Goal: Task Accomplishment & Management: Complete application form

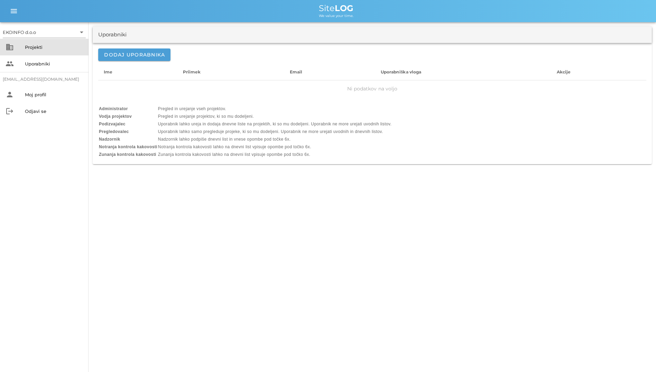
click at [30, 53] on div "business Projekti" at bounding box center [44, 47] width 89 height 17
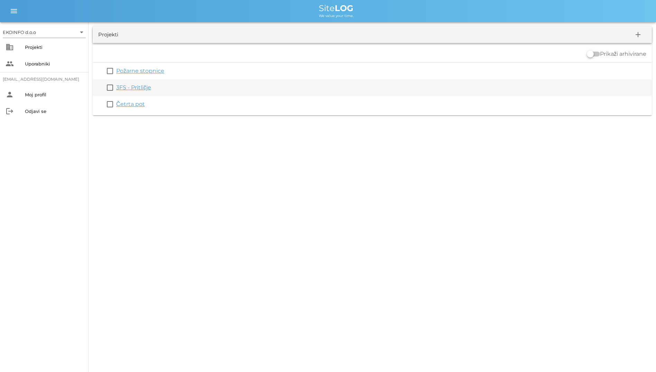
click at [128, 84] on link "3FS - Pritličje" at bounding box center [133, 87] width 35 height 7
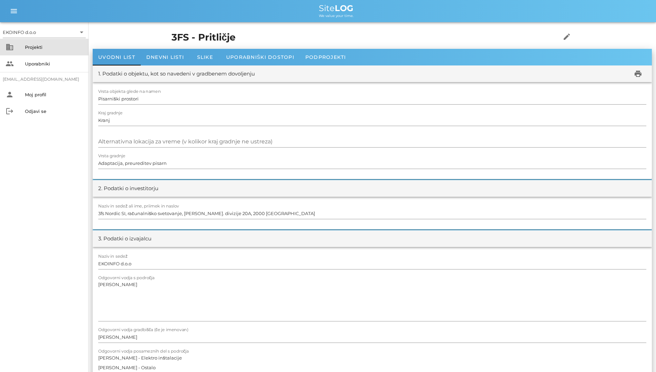
click at [55, 54] on div "business Projekti" at bounding box center [44, 47] width 89 height 17
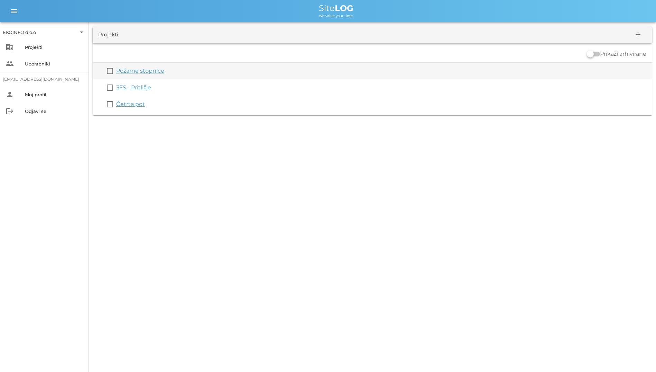
click at [141, 66] on div "check_box_outline_blank Požarne stopnice" at bounding box center [372, 71] width 559 height 17
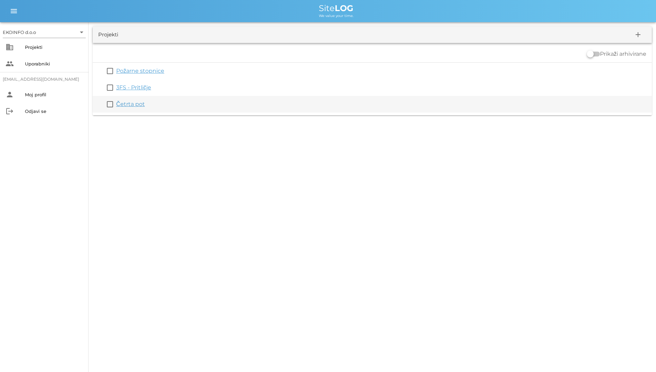
click at [116, 104] on link "Četrta pot" at bounding box center [130, 104] width 29 height 7
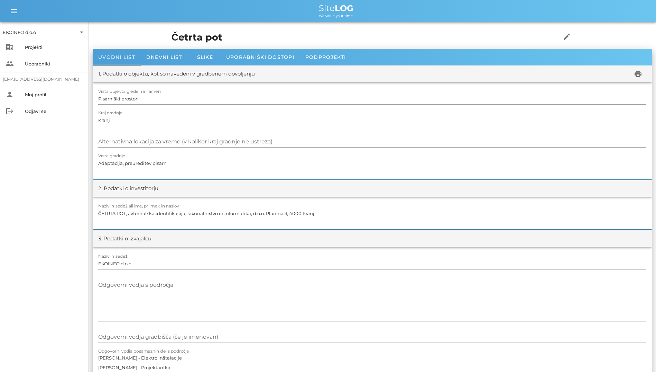
click at [138, 49] on div "Uvodni list Dnevni listi Slike Uporabniški dostopi Podprojekti" at bounding box center [372, 57] width 559 height 17
click at [165, 61] on div "Dnevni listi" at bounding box center [165, 57] width 49 height 17
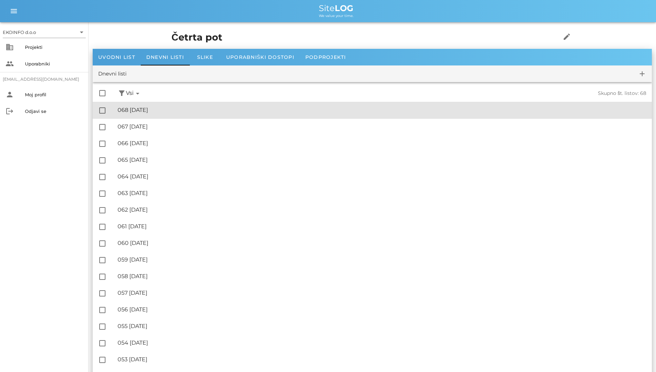
click at [182, 108] on div "🔏 068 [DATE]" at bounding box center [382, 110] width 529 height 7
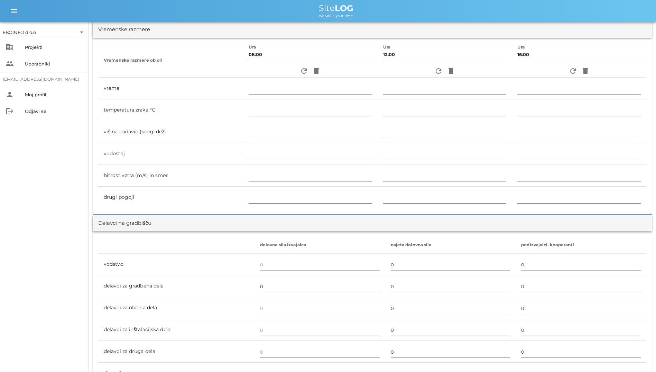
scroll to position [138, 0]
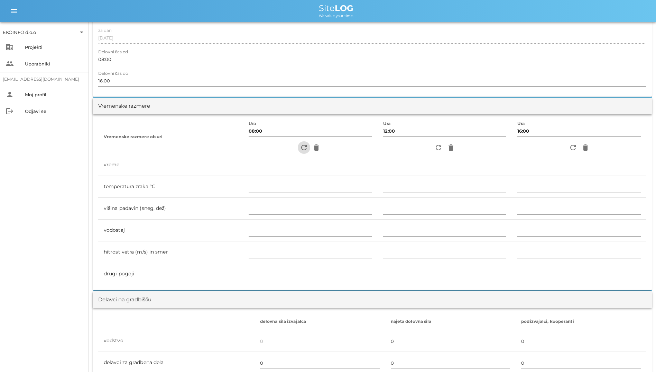
click at [300, 150] on icon "refresh" at bounding box center [304, 147] width 8 height 8
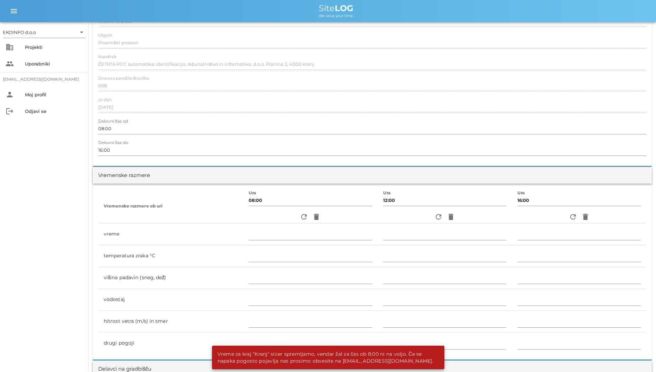
scroll to position [0, 0]
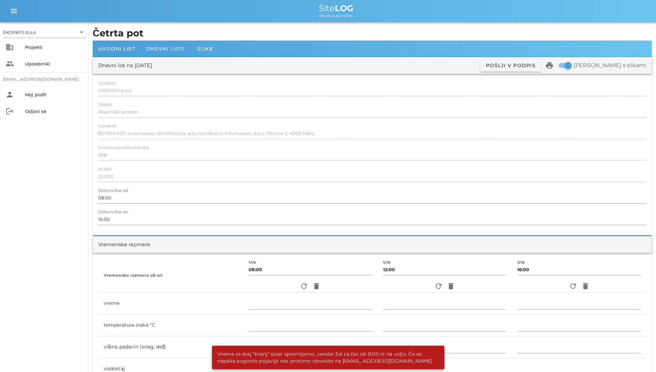
click at [158, 51] on span "Dnevni listi" at bounding box center [165, 49] width 38 height 6
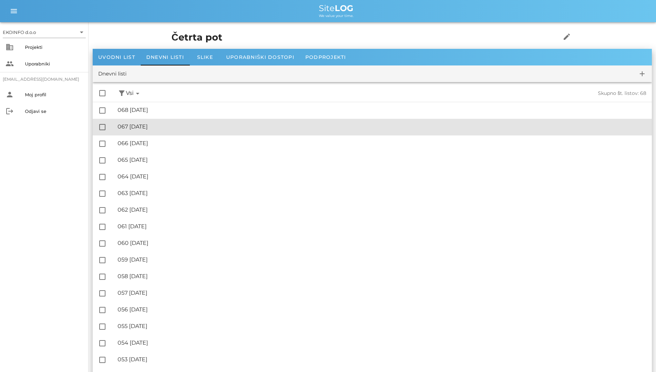
click at [146, 123] on div "🔏 067 [DATE]" at bounding box center [382, 126] width 529 height 7
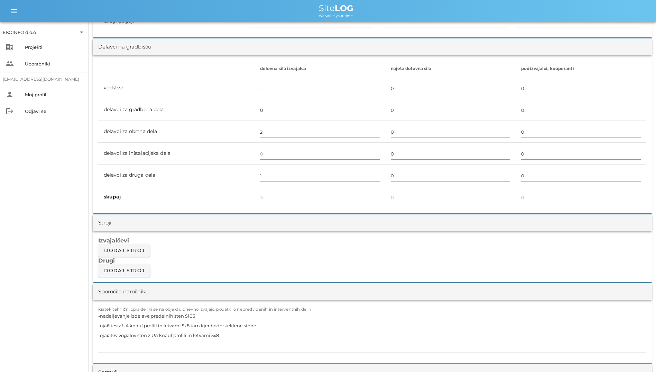
scroll to position [553, 0]
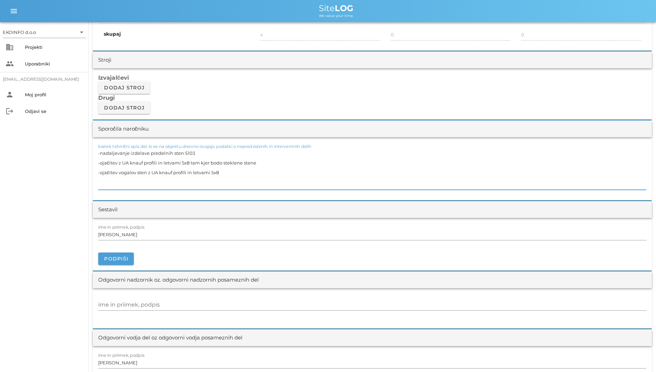
drag, startPoint x: 271, startPoint y: 174, endPoint x: 55, endPoint y: 155, distance: 216.0
click at [55, 155] on div "EKOINFO d.o.o arrow_drop_down business Projekti people Uporabniki [EMAIL_ADDRES…" at bounding box center [328, 243] width 656 height 1592
click at [126, 183] on textarea "-nadaljevanje izdelave predelnih sten S103 -ojačitev z UA knauf profili in letv…" at bounding box center [372, 169] width 548 height 42
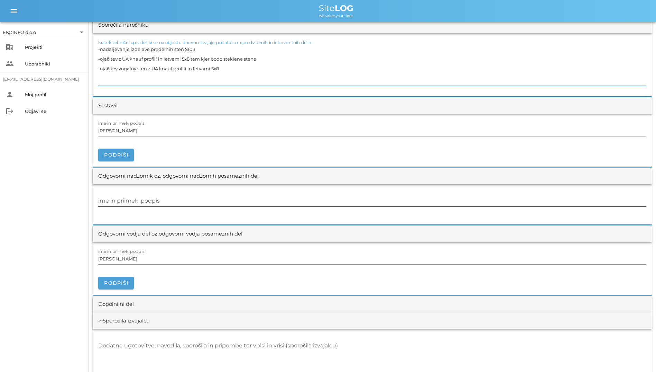
click at [158, 208] on div at bounding box center [372, 208] width 548 height 5
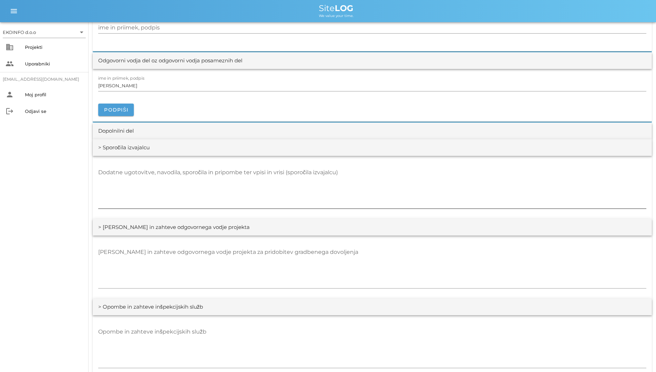
click at [183, 205] on textarea "Dodatne ugotovitve, navodila, sporočila in pripombe ter vpisi in vrisi (sporoči…" at bounding box center [372, 188] width 548 height 42
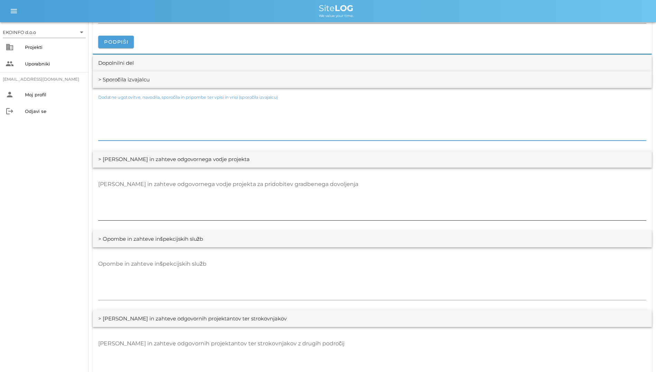
scroll to position [899, 0]
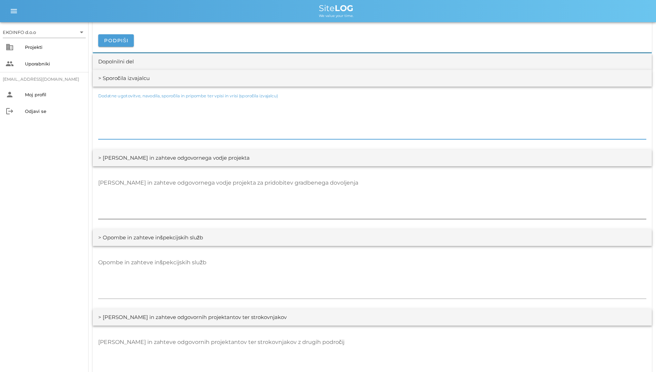
click at [202, 200] on textarea "[PERSON_NAME] in zahteve odgovornega vodje projekta za pridobitev gradbenega do…" at bounding box center [372, 198] width 548 height 42
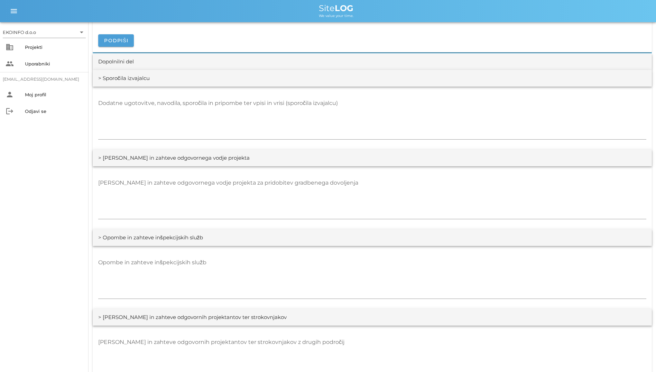
click at [213, 251] on div "Opombe in zahteve inšpekcijskih služb" at bounding box center [372, 277] width 559 height 63
click at [219, 258] on textarea "Opombe in zahteve inšpekcijskih služb" at bounding box center [372, 278] width 548 height 42
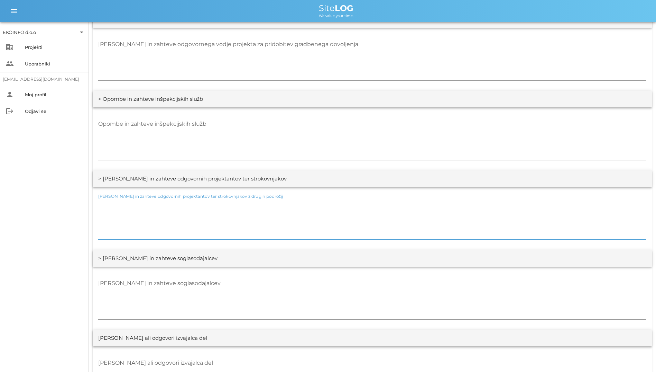
click at [254, 222] on textarea "[PERSON_NAME] in zahteve odgovornih projektantov ter strokovnjakov z drugih pod…" at bounding box center [372, 219] width 548 height 42
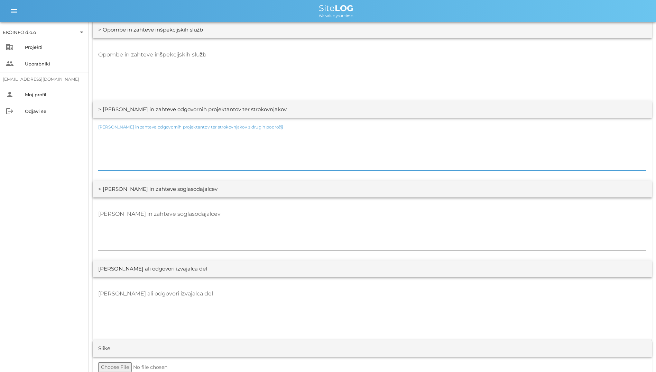
click at [244, 237] on textarea "[PERSON_NAME] in zahteve soglasodajalcev" at bounding box center [372, 229] width 548 height 42
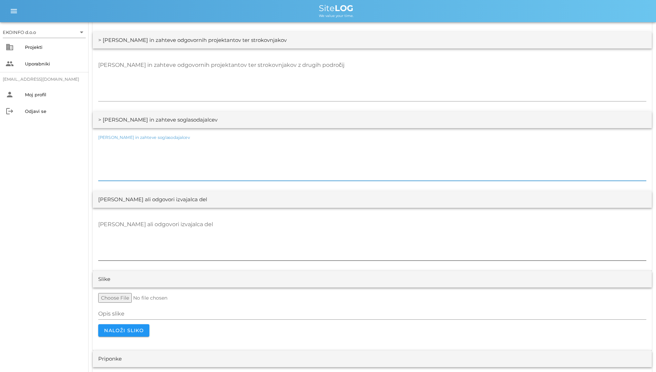
click at [262, 236] on textarea "[PERSON_NAME] ali odgovori izvajalca del" at bounding box center [372, 240] width 548 height 42
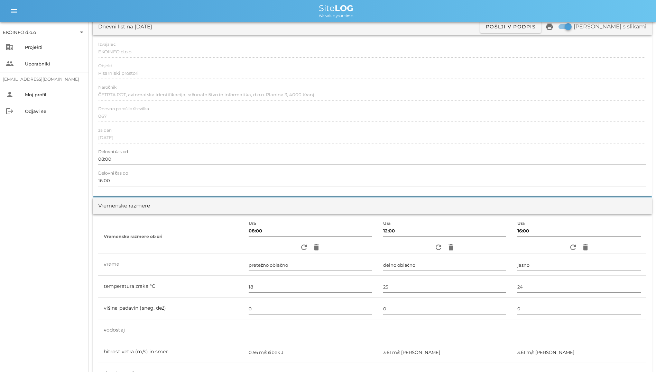
scroll to position [0, 0]
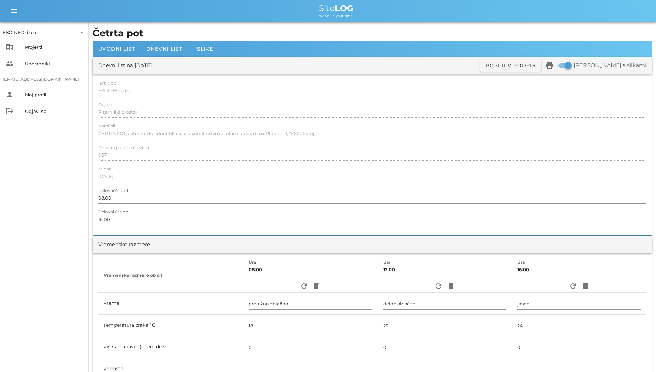
drag, startPoint x: 98, startPoint y: 82, endPoint x: 130, endPoint y: 211, distance: 133.3
click at [130, 211] on div "Izvajalec EKOINFO d.o.o Objekt Pisarniški prostori Naročnik ČETRTA POT, avtomat…" at bounding box center [372, 154] width 559 height 161
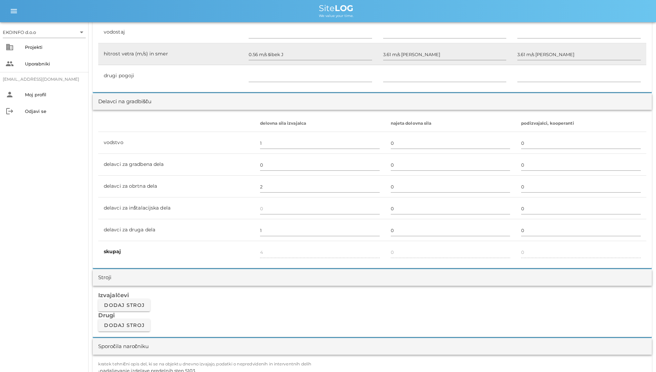
scroll to position [242, 0]
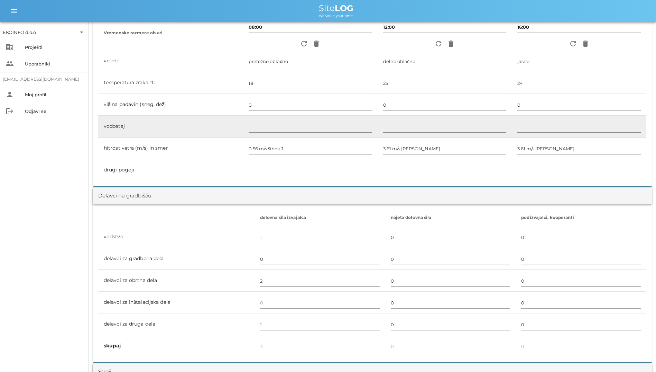
click at [204, 116] on td "vodostaj" at bounding box center [170, 127] width 145 height 22
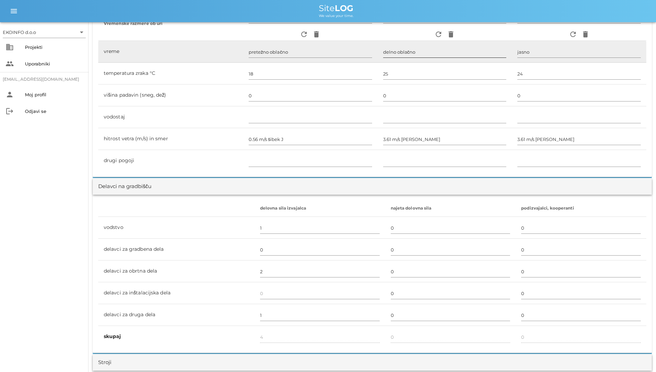
scroll to position [208, 0]
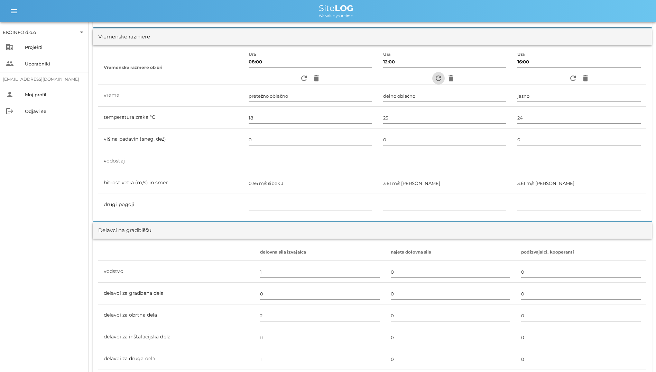
click at [438, 78] on icon "refresh" at bounding box center [438, 78] width 8 height 8
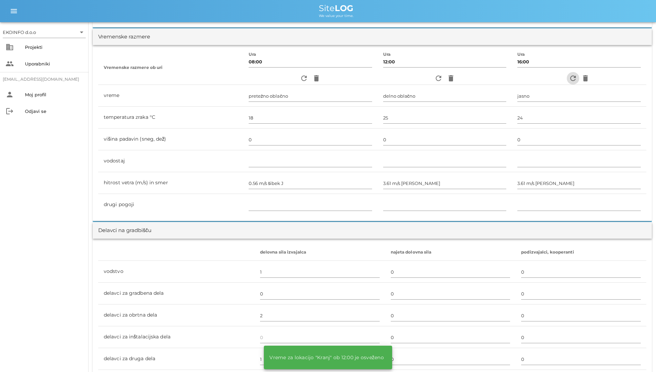
click at [572, 75] on icon "refresh" at bounding box center [573, 78] width 8 height 8
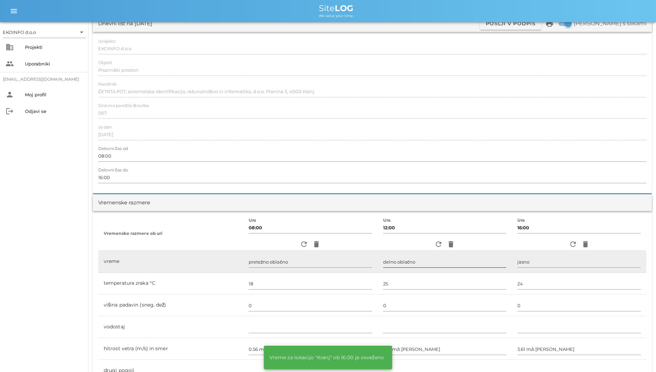
scroll to position [0, 0]
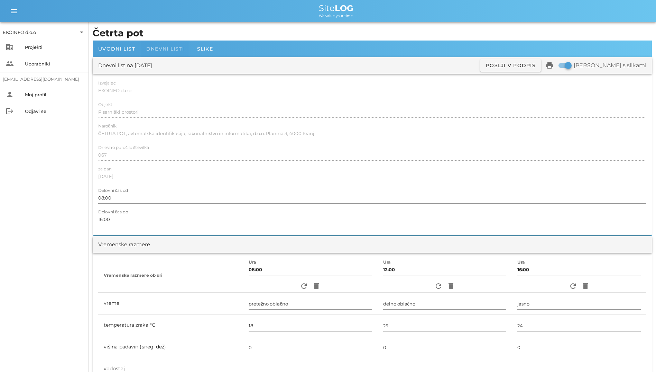
click at [186, 44] on div "Dnevni listi" at bounding box center [165, 48] width 49 height 17
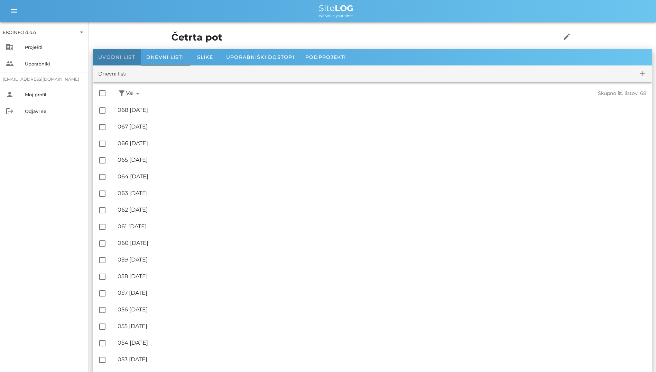
click at [120, 53] on div "Uvodni list" at bounding box center [117, 57] width 48 height 17
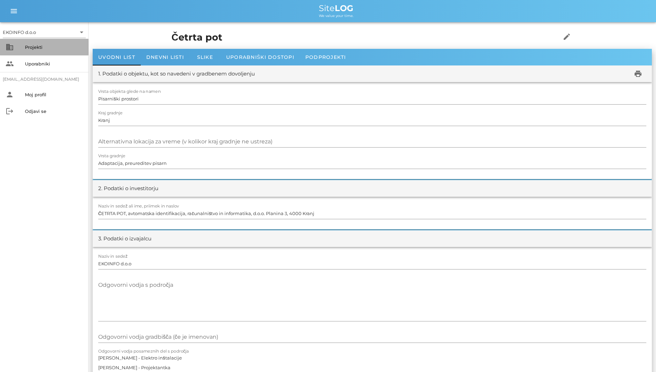
click at [81, 55] on div "business Projekti" at bounding box center [44, 47] width 89 height 17
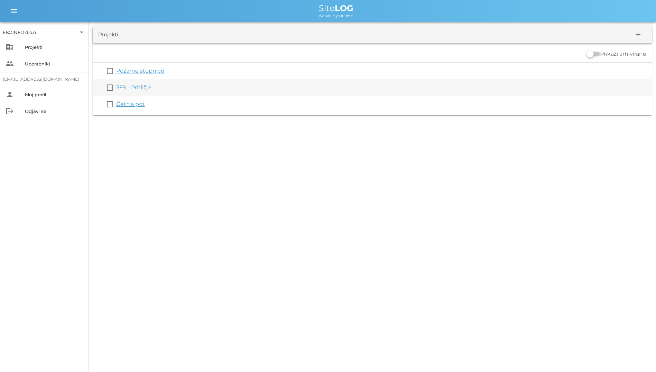
click at [132, 85] on link "3FS - Pritličje" at bounding box center [133, 87] width 35 height 7
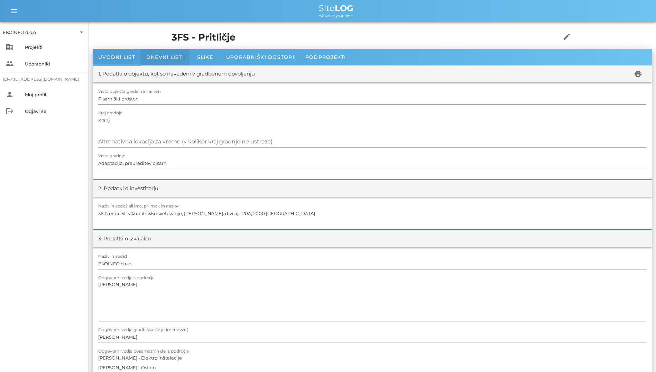
click at [151, 49] on div "Dnevni listi" at bounding box center [165, 57] width 49 height 17
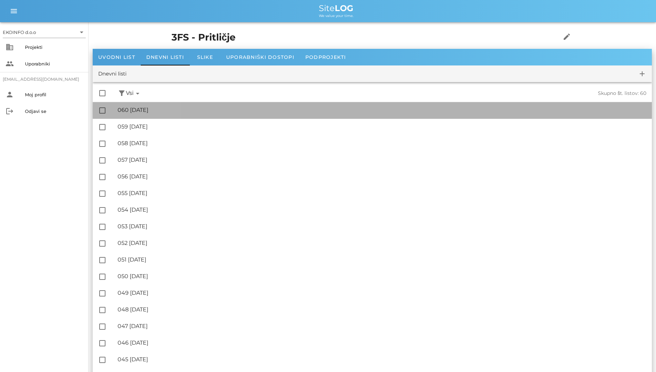
click at [186, 106] on div "🔏 060 [DATE] ✓ Podpisal: Nadzornik ✓ Podpisal: Sestavljalec ✓ Podpisal: Odgovor…" at bounding box center [382, 110] width 529 height 16
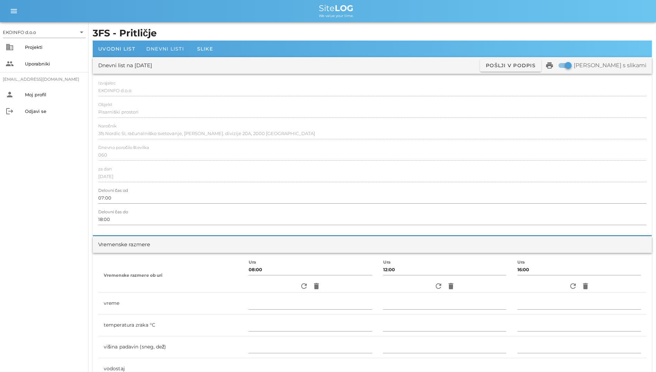
click at [167, 53] on div "Dnevni listi" at bounding box center [165, 48] width 49 height 17
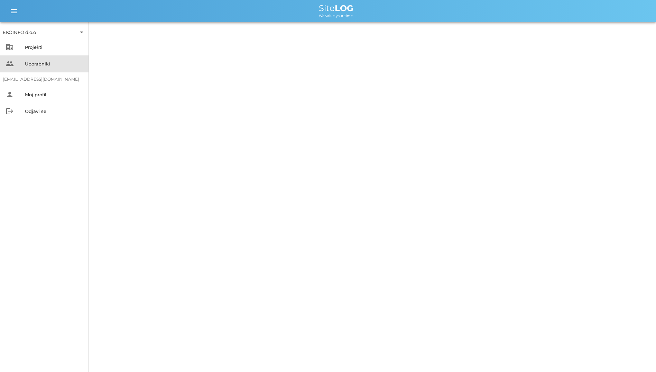
click at [43, 55] on div "people Uporabniki" at bounding box center [44, 63] width 89 height 17
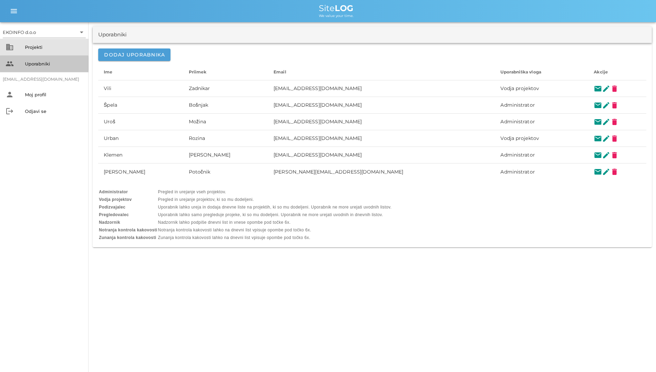
click at [44, 46] on div "Projekti" at bounding box center [54, 47] width 58 height 6
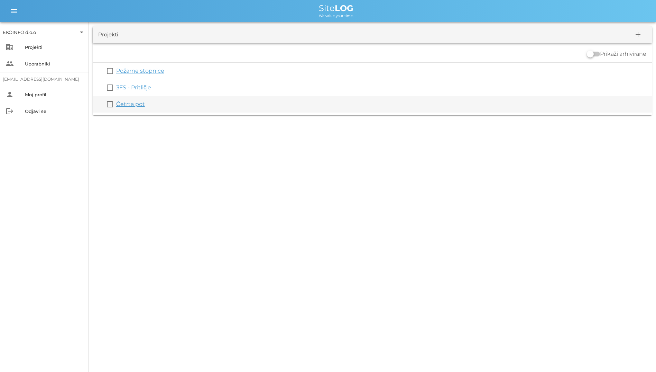
click at [130, 106] on link "Četrta pot" at bounding box center [130, 104] width 29 height 7
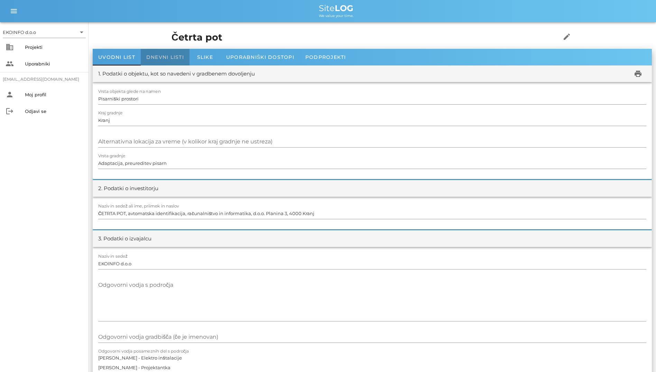
click at [167, 57] on span "Dnevni listi" at bounding box center [165, 57] width 38 height 6
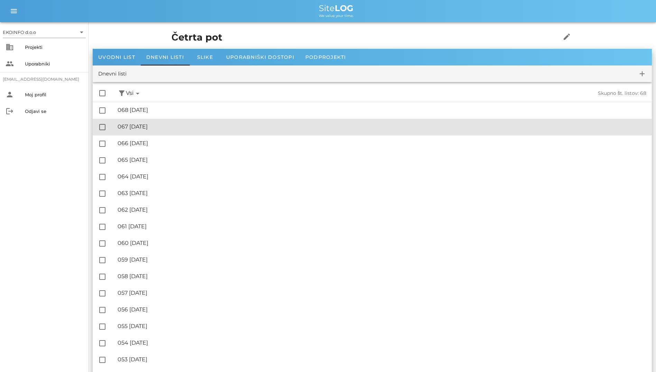
click at [156, 124] on div "🔏 067 [DATE]" at bounding box center [382, 126] width 529 height 7
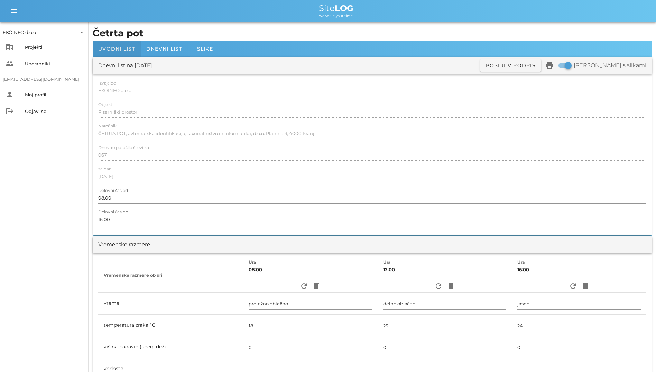
click at [118, 49] on span "Uvodni list" at bounding box center [116, 49] width 37 height 6
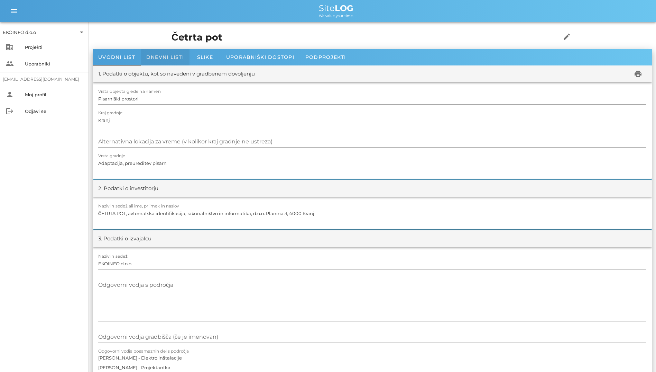
click at [160, 58] on span "Dnevni listi" at bounding box center [165, 57] width 38 height 6
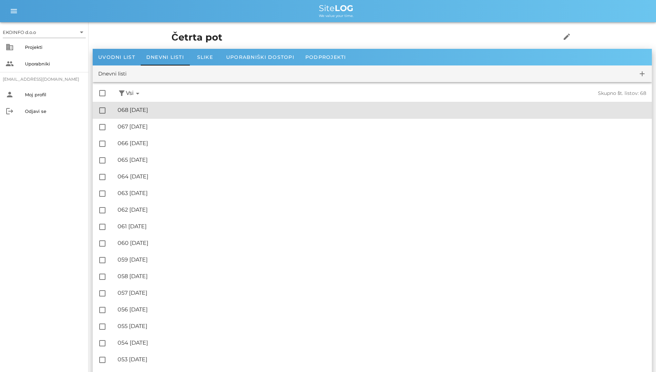
click at [175, 108] on div "🔏 068 [DATE]" at bounding box center [382, 110] width 529 height 7
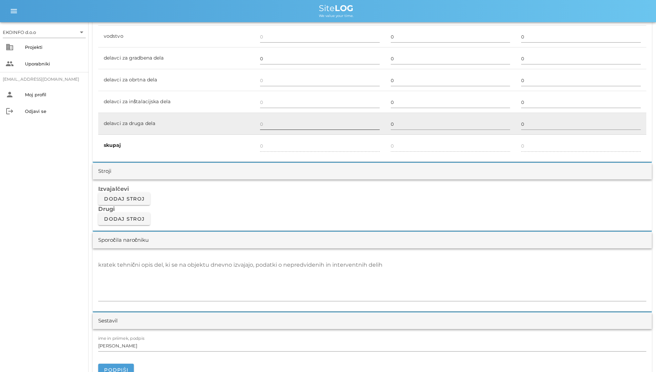
scroll to position [553, 0]
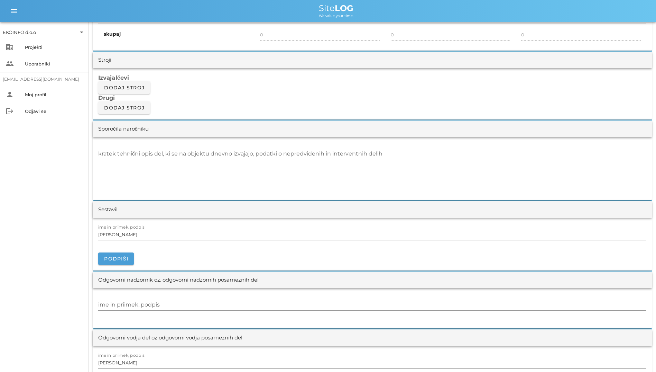
click at [235, 152] on div "kratek tehnični opis del, ki se na objektu dnevno izvajajo, podatki o nepredvid…" at bounding box center [372, 169] width 548 height 42
paste textarea "Obisk statika: [PERSON_NAME], univ. dipl. inž. gradbeništv"
click at [133, 157] on textarea "Obisk statika: [PERSON_NAME], univ. dipl. inž. gradbeništva" at bounding box center [372, 169] width 548 height 42
click at [165, 150] on textarea "Obisk statika: g. [PERSON_NAME], univ. dipl. inž. gradbeništva" at bounding box center [372, 169] width 548 height 42
click at [162, 155] on textarea "Obisk statika: g. [PERSON_NAME], univ. dipl. inž. gradbeništva" at bounding box center [372, 169] width 548 height 42
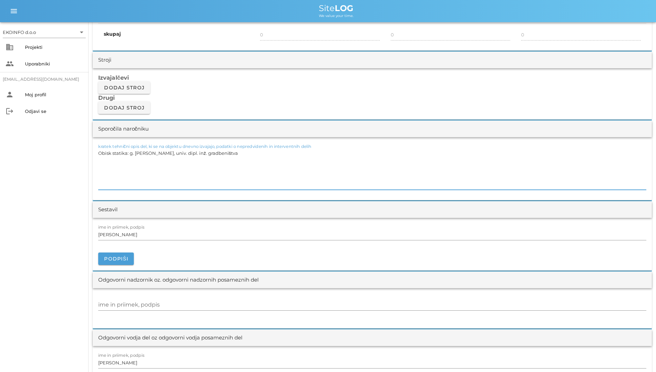
click at [204, 159] on textarea "Obisk statika: g. [PERSON_NAME], univ. dipl. inž. gradbeništva" at bounding box center [372, 169] width 548 height 42
click at [98, 156] on div "kratek tehnični opis del, ki se na objektu dnevno izvajajo, podatki o nepredvid…" at bounding box center [372, 168] width 559 height 63
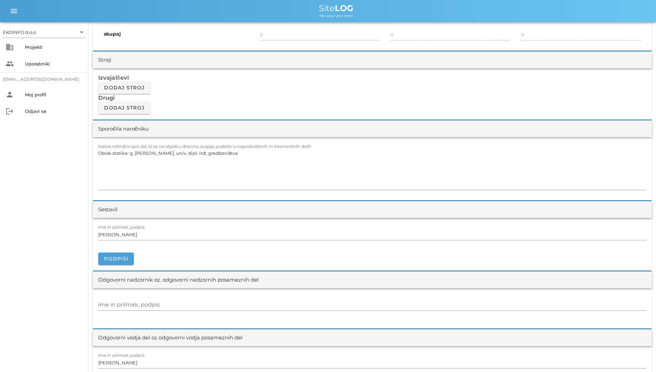
click at [98, 153] on div "kratek tehnični opis del, ki se na objektu dnevno izvajajo, podatki o nepredvid…" at bounding box center [372, 168] width 559 height 63
click at [100, 153] on textarea "Obisk statika: g. [PERSON_NAME], univ. dipl. inž. gradbeništva" at bounding box center [372, 169] width 548 height 42
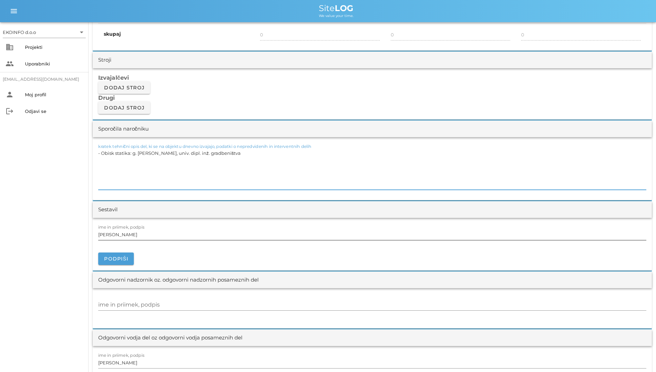
type textarea "- Obisk statika: g. [PERSON_NAME], univ. dipl. inž. gradbeništva"
click at [157, 238] on input "[PERSON_NAME]" at bounding box center [372, 234] width 548 height 11
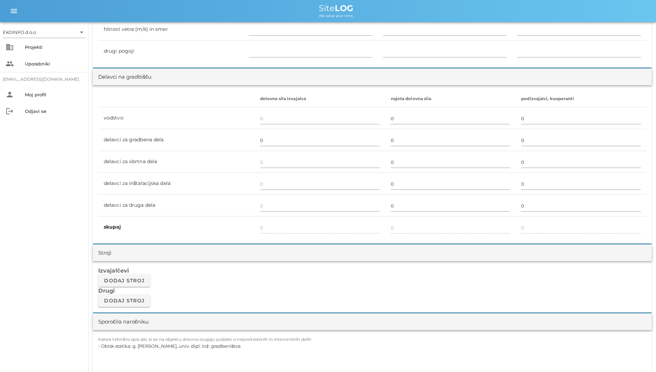
scroll to position [450, 0]
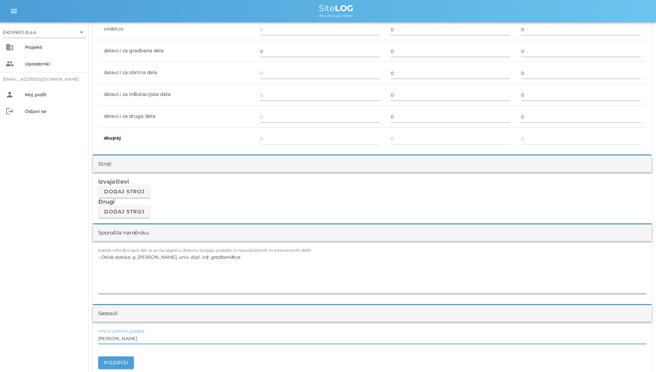
click at [185, 259] on textarea "- Obisk statika: g. [PERSON_NAME], univ. dipl. inž. gradbeništva" at bounding box center [372, 273] width 548 height 42
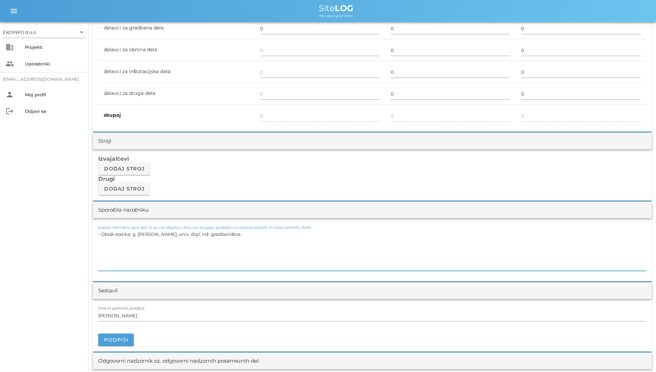
scroll to position [484, 0]
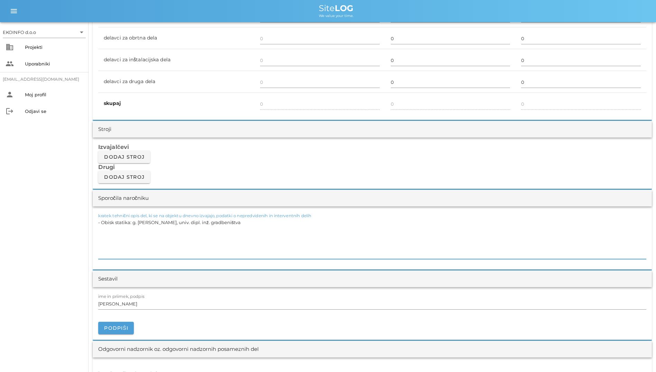
click at [194, 230] on textarea "- Obisk statika: g. [PERSON_NAME], univ. dipl. inž. gradbeništva" at bounding box center [372, 238] width 548 height 42
click at [195, 224] on textarea "- Obisk statika: g. [PERSON_NAME], univ. dipl. inž. gradbeništva" at bounding box center [372, 238] width 548 height 42
click at [172, 223] on textarea "- Obisk statika: g. [PERSON_NAME], univ. dipl. inž. gradbeništva" at bounding box center [372, 238] width 548 height 42
click at [213, 221] on textarea "- Obisk statika: g. [PERSON_NAME], univ. dipl. inž. gradbeništva" at bounding box center [372, 238] width 548 height 42
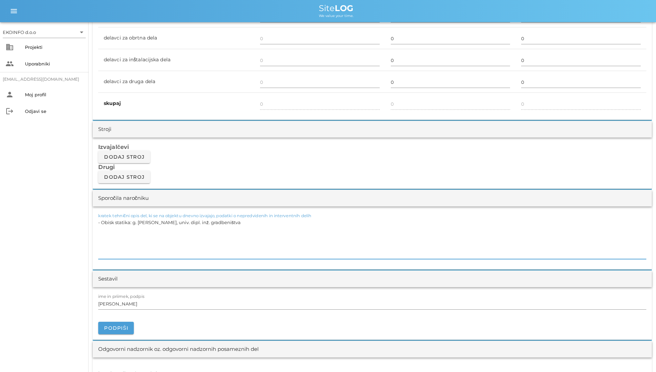
click at [213, 221] on textarea "- Obisk statika: g. [PERSON_NAME], univ. dipl. inž. gradbeništva" at bounding box center [372, 238] width 548 height 42
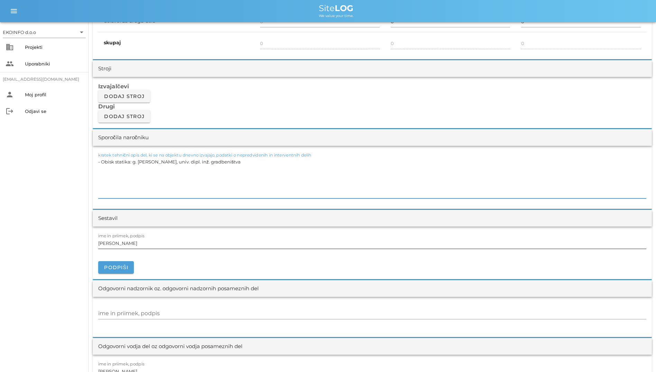
scroll to position [553, 0]
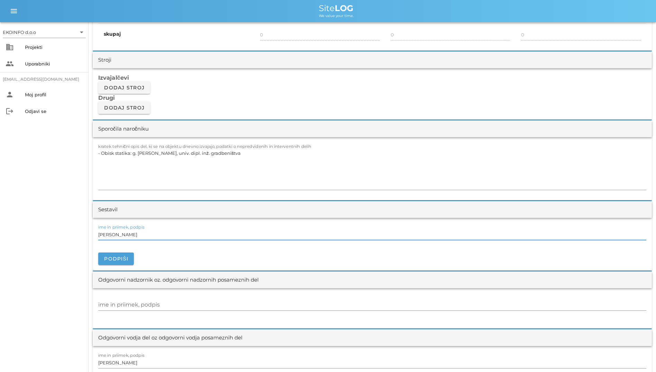
click at [168, 233] on input "[PERSON_NAME]" at bounding box center [372, 234] width 548 height 11
click at [197, 184] on textarea "- Obisk statika: g. [PERSON_NAME], univ. dipl. inž. gradbeništva" at bounding box center [372, 169] width 548 height 42
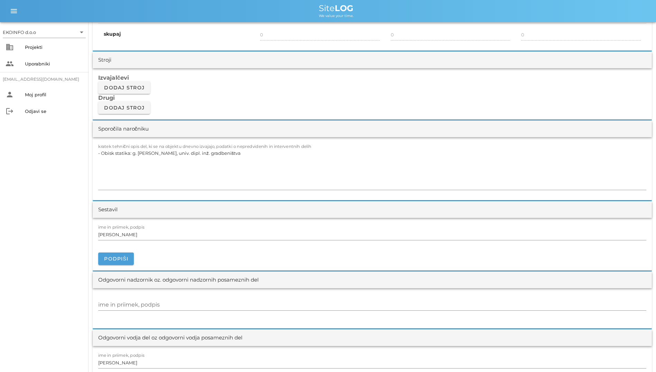
click at [208, 216] on div "Sestavil" at bounding box center [372, 209] width 559 height 17
click at [207, 225] on div "ime in priimek, podpis [PERSON_NAME]" at bounding box center [372, 235] width 548 height 20
click at [211, 231] on input "[PERSON_NAME]" at bounding box center [372, 234] width 548 height 11
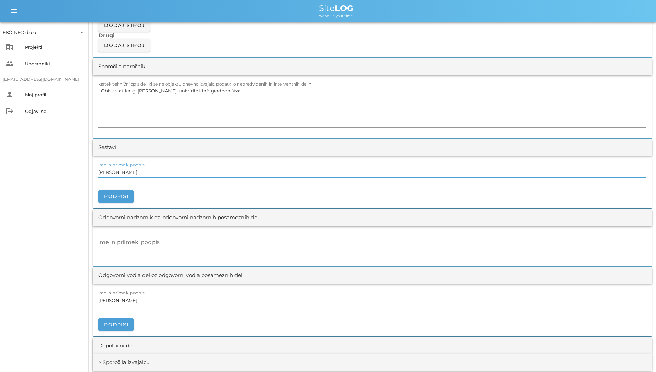
scroll to position [623, 0]
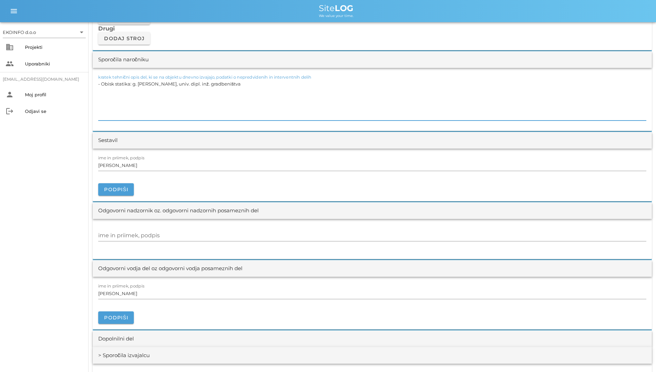
click at [246, 98] on textarea "- Obisk statika: g. [PERSON_NAME], univ. dipl. inž. gradbeništva" at bounding box center [372, 100] width 548 height 42
click at [259, 167] on input "[PERSON_NAME]" at bounding box center [372, 164] width 548 height 11
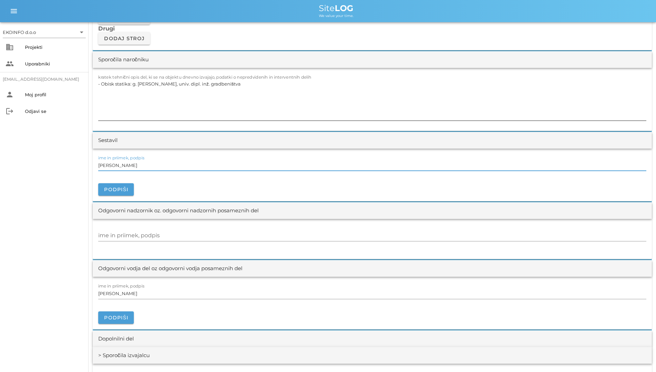
click at [272, 104] on textarea "- Obisk statika: g. [PERSON_NAME], univ. dipl. inž. gradbeništva" at bounding box center [372, 100] width 548 height 42
click at [290, 164] on input "[PERSON_NAME]" at bounding box center [372, 164] width 548 height 11
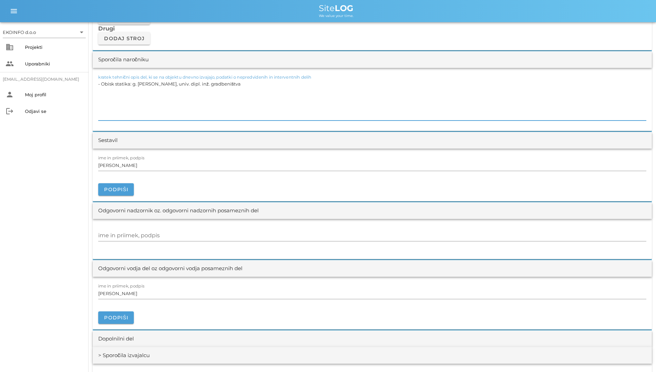
click at [286, 100] on textarea "- Obisk statika: g. [PERSON_NAME], univ. dipl. inž. gradbeništva" at bounding box center [372, 100] width 548 height 42
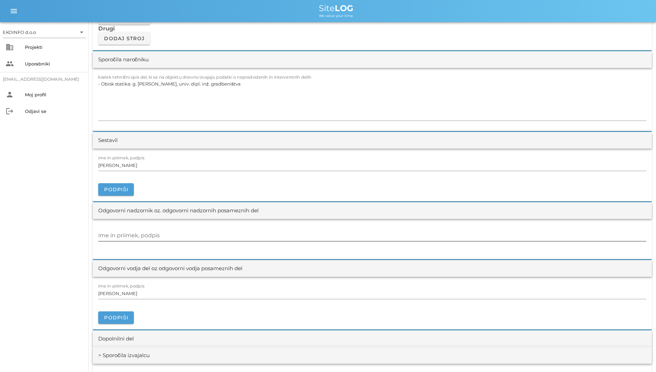
click at [301, 242] on div at bounding box center [372, 243] width 548 height 5
click at [300, 236] on input "ime in priimek, podpis" at bounding box center [372, 235] width 548 height 11
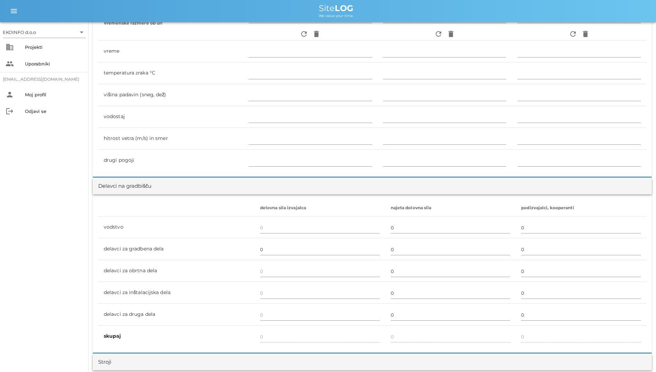
scroll to position [113, 0]
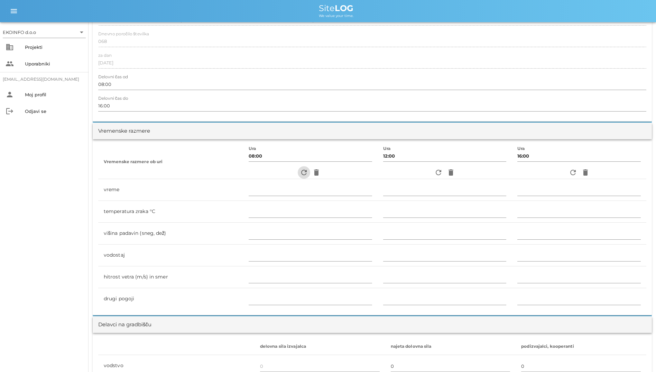
click at [299, 167] on button "refresh" at bounding box center [304, 172] width 12 height 12
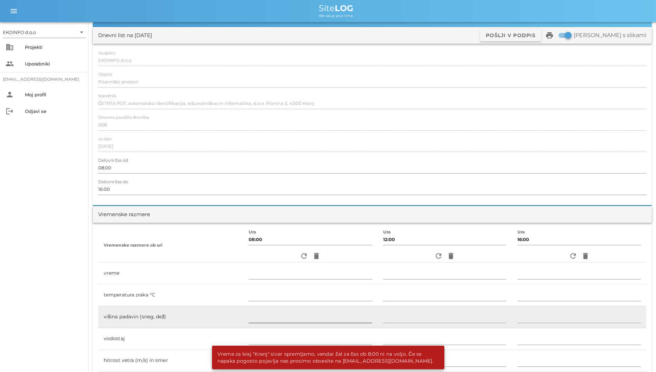
scroll to position [0, 0]
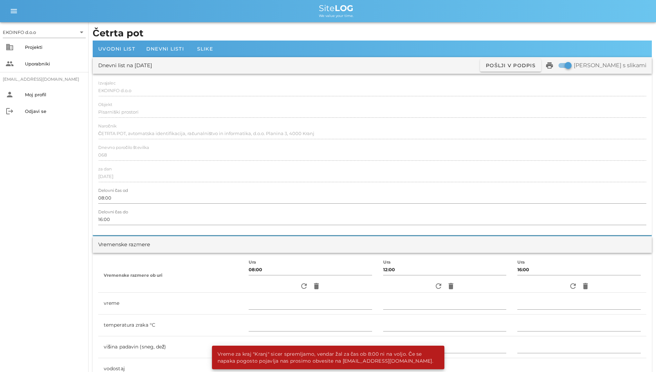
click at [154, 59] on div "Dnevni list na [DATE] ✓ Podpisan Pošlji v podpis print Natisni s slikami" at bounding box center [372, 65] width 559 height 17
click at [157, 53] on div "Dnevni listi" at bounding box center [165, 48] width 49 height 17
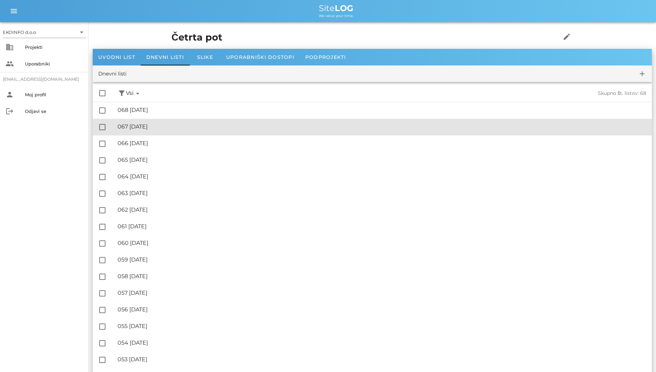
click at [179, 120] on div "🔏 067 [DATE] ✓ Podpisal: Nadzornik ✓ Podpisal: Sestavljalec ✓ Podpisal: Odgovor…" at bounding box center [382, 127] width 529 height 16
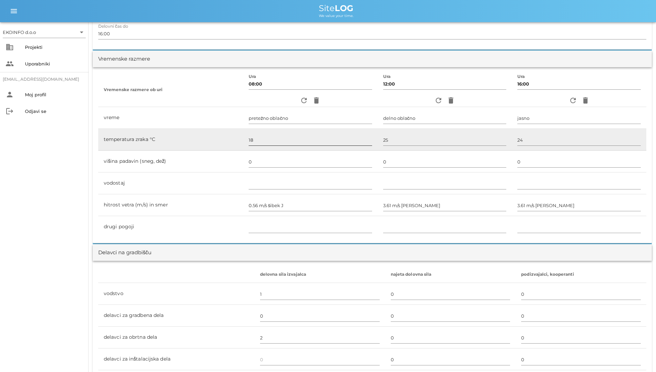
scroll to position [173, 0]
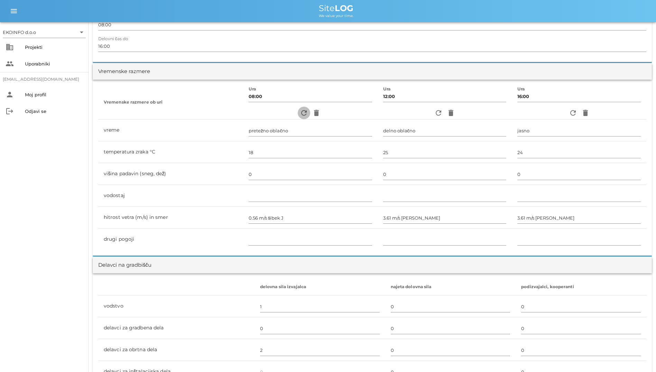
click at [298, 116] on span "refresh" at bounding box center [304, 113] width 12 height 8
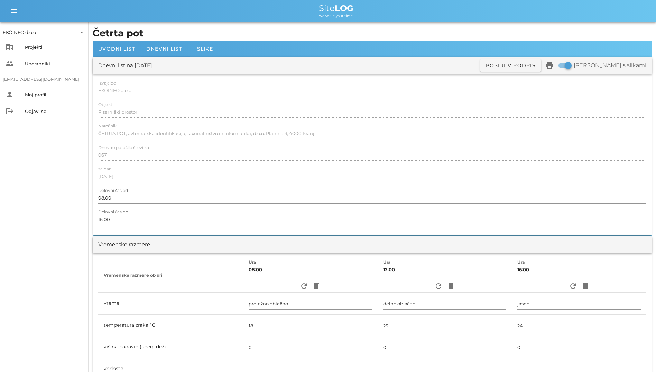
click at [412, 74] on div "Izvajalec EKOINFO d.o.o Objekt Pisarniški prostori Naročnik ČETRTA POT, avtomat…" at bounding box center [372, 154] width 559 height 161
click at [170, 46] on span "Dnevni listi" at bounding box center [165, 49] width 38 height 6
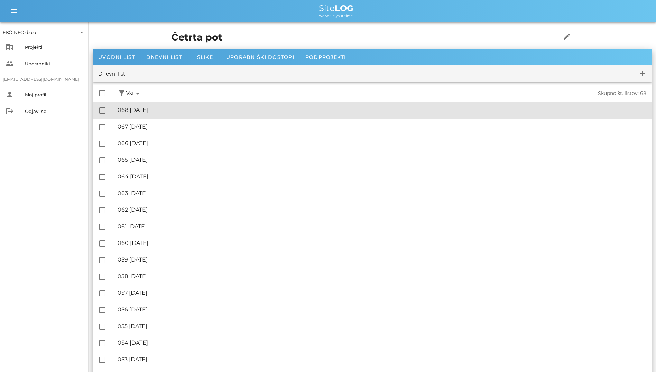
click at [167, 106] on div "🔏 068 [DATE] ✓ Podpisal: Nadzornik ✓ Podpisal: Sestavljalec ✓ Podpisal: Odgovor…" at bounding box center [382, 110] width 529 height 16
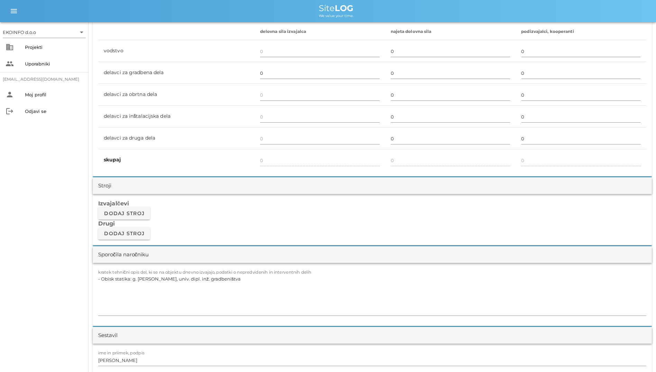
scroll to position [519, 0]
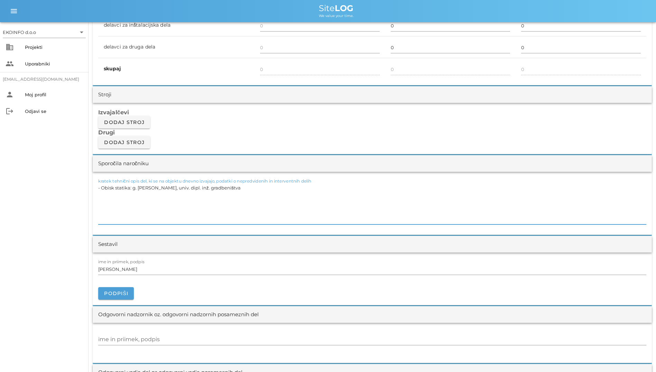
click at [252, 209] on textarea "- Obisk statika: g. [PERSON_NAME], univ. dipl. inž. gradbeništva" at bounding box center [372, 204] width 548 height 42
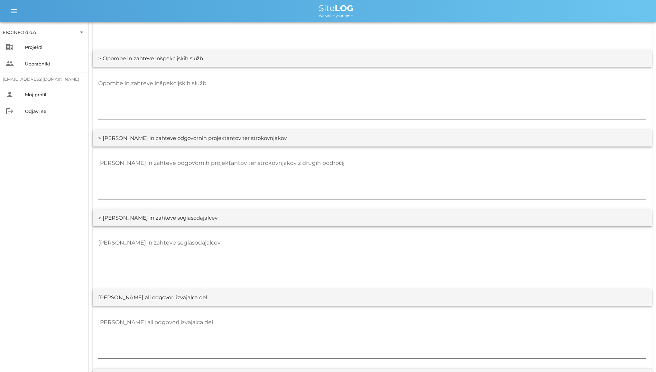
scroll to position [1220, 0]
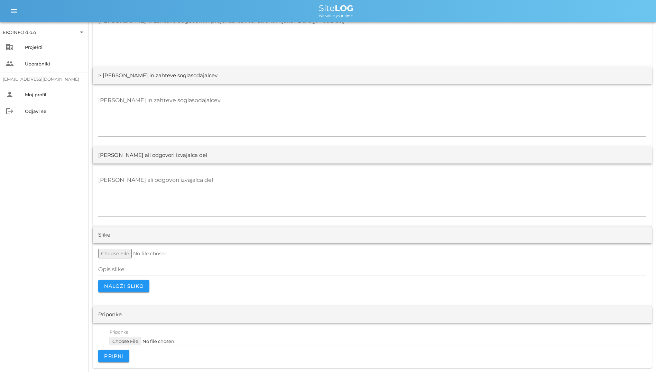
click at [136, 338] on input "Priponka" at bounding box center [378, 338] width 537 height 11
type input "C:\fakepath\S104,S105.pdf"
click at [102, 357] on button "Pripni" at bounding box center [113, 355] width 31 height 12
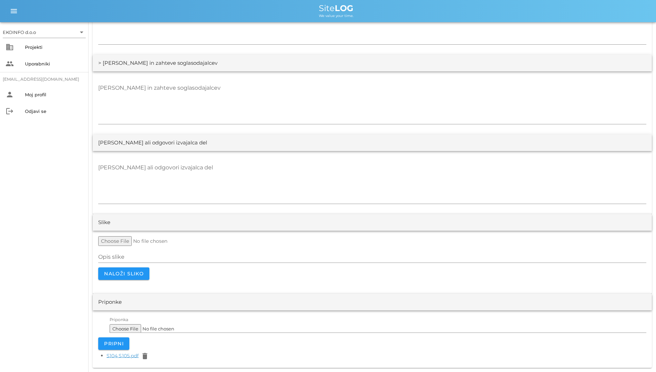
click at [123, 353] on link "S104,S105.pdf" at bounding box center [123, 355] width 32 height 6
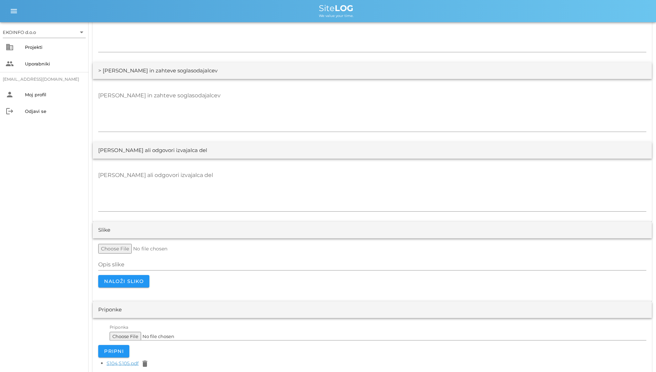
scroll to position [1233, 0]
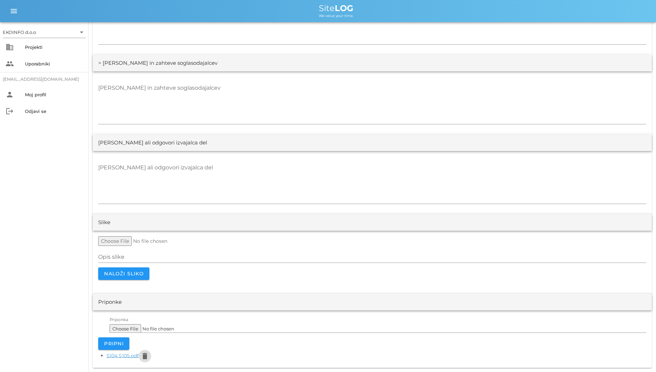
click at [147, 356] on icon "delete" at bounding box center [145, 355] width 8 height 8
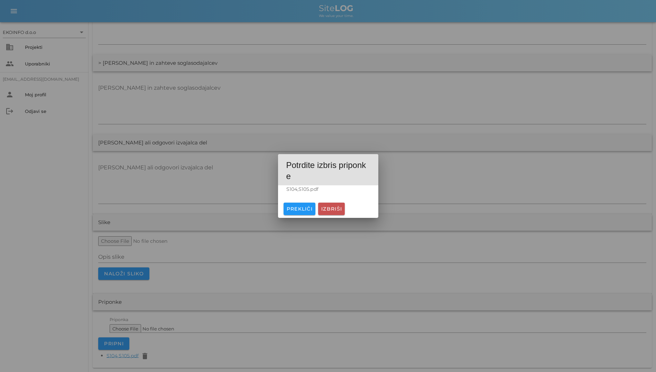
click at [330, 205] on button "Izbriši" at bounding box center [331, 208] width 27 height 12
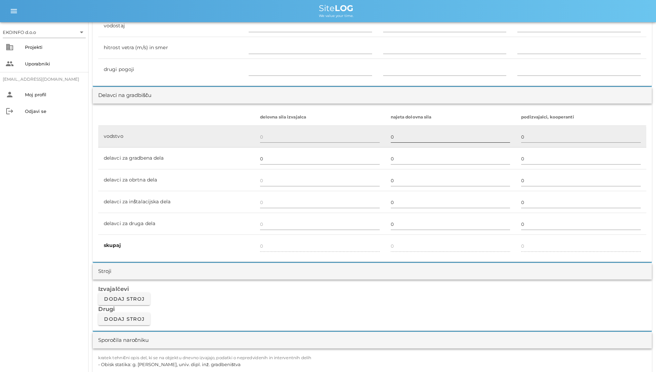
scroll to position [217, 0]
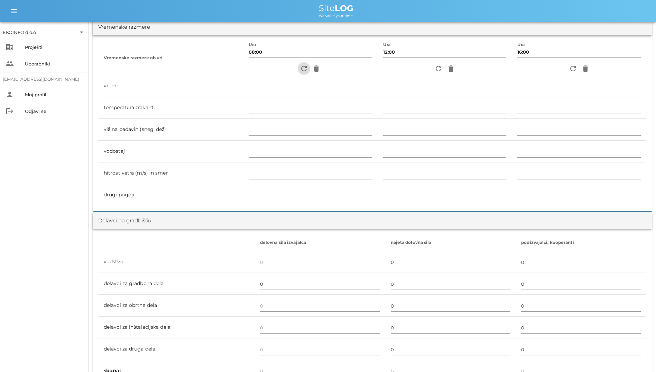
click at [300, 67] on icon "refresh" at bounding box center [304, 68] width 8 height 8
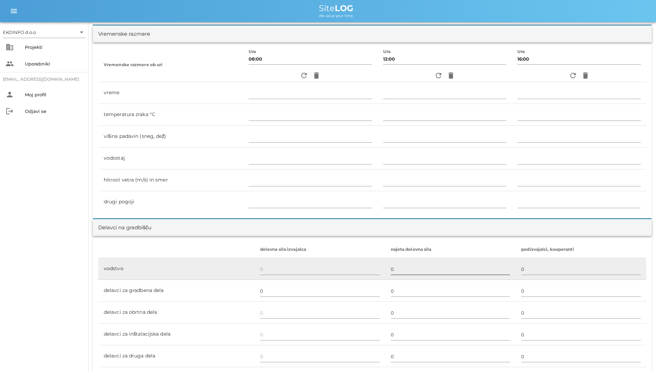
scroll to position [208, 0]
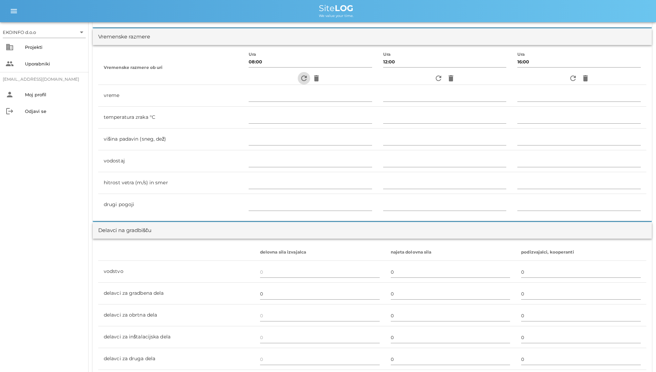
click at [303, 79] on icon "refresh" at bounding box center [304, 78] width 8 height 8
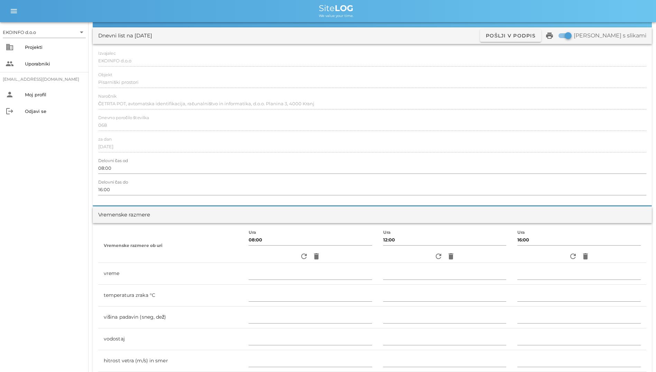
scroll to position [69, 0]
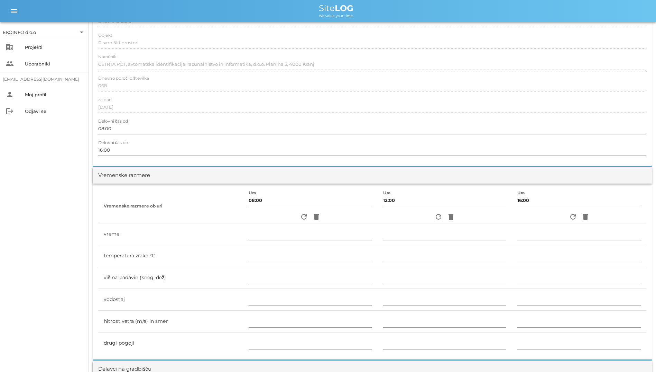
click at [300, 209] on div at bounding box center [310, 207] width 123 height 5
click at [300, 212] on icon "refresh" at bounding box center [304, 216] width 8 height 8
drag, startPoint x: 299, startPoint y: 212, endPoint x: 294, endPoint y: 213, distance: 4.5
click at [298, 213] on span "refresh" at bounding box center [304, 216] width 12 height 8
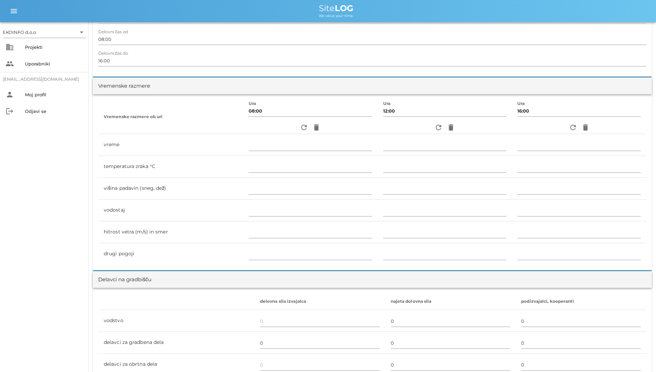
scroll to position [208, 0]
